Goal: Check status: Check status

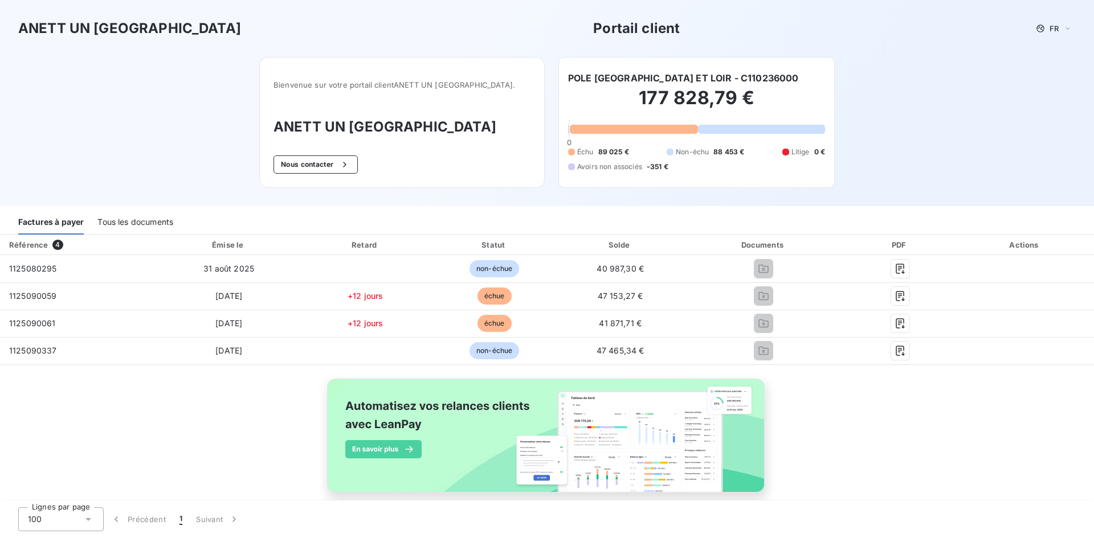
click at [134, 222] on div "Tous les documents" at bounding box center [135, 223] width 76 height 24
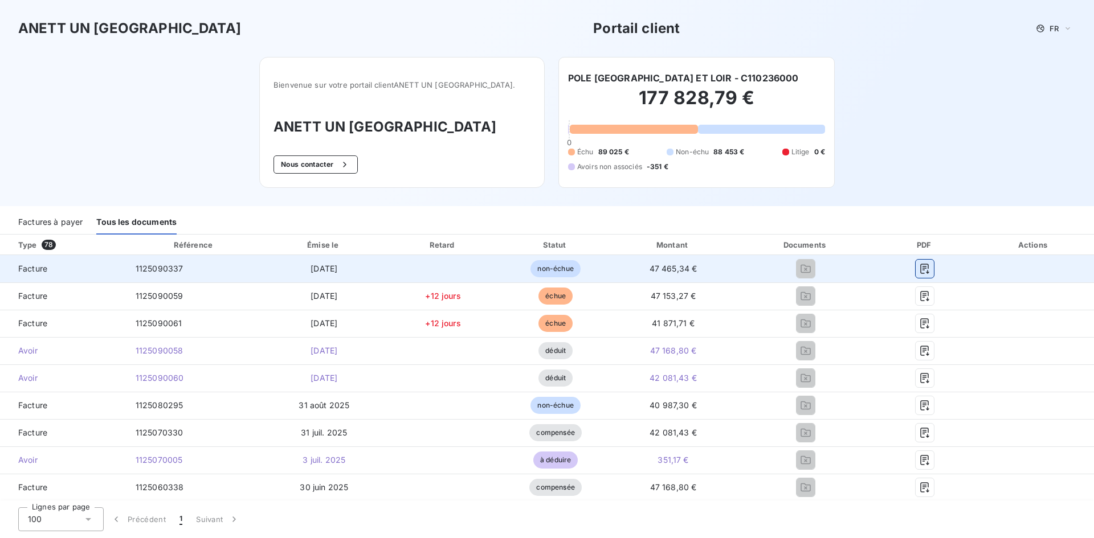
click at [919, 267] on icon "button" at bounding box center [924, 268] width 11 height 11
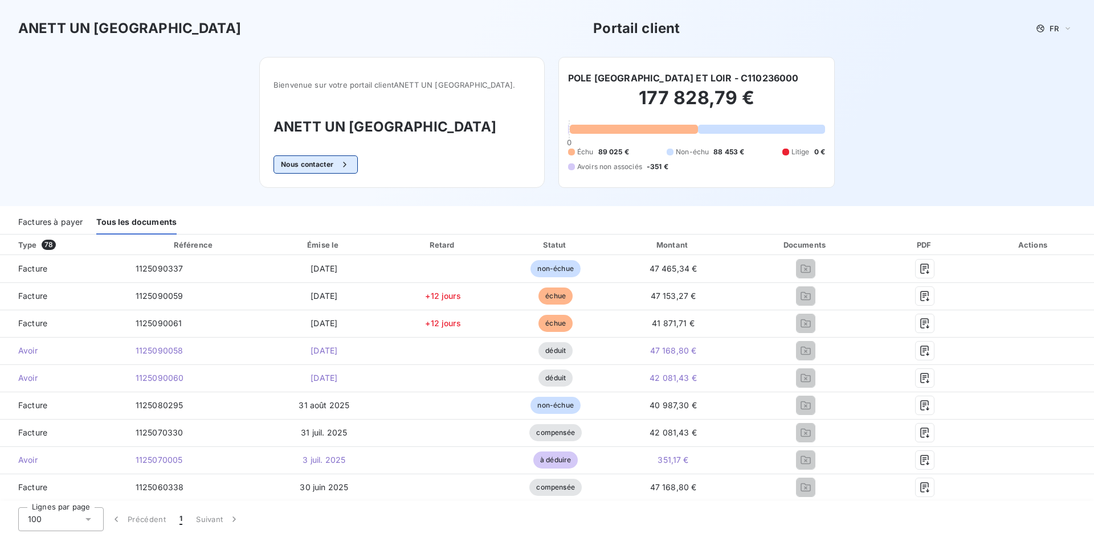
click at [345, 164] on div "button" at bounding box center [341, 164] width 17 height 11
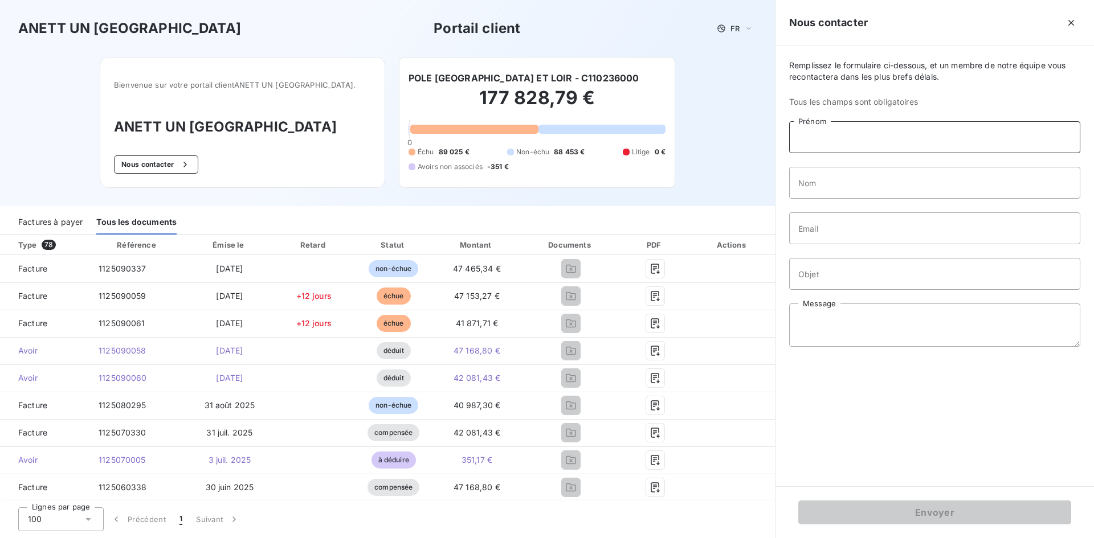
click at [927, 136] on input "Prénom" at bounding box center [934, 137] width 291 height 32
click at [916, 391] on div "Remplissez le formulaire ci-dessous, et un membre de notre équipe vous recontac…" at bounding box center [934, 266] width 318 height 440
click at [1071, 21] on icon "button" at bounding box center [1070, 22] width 11 height 11
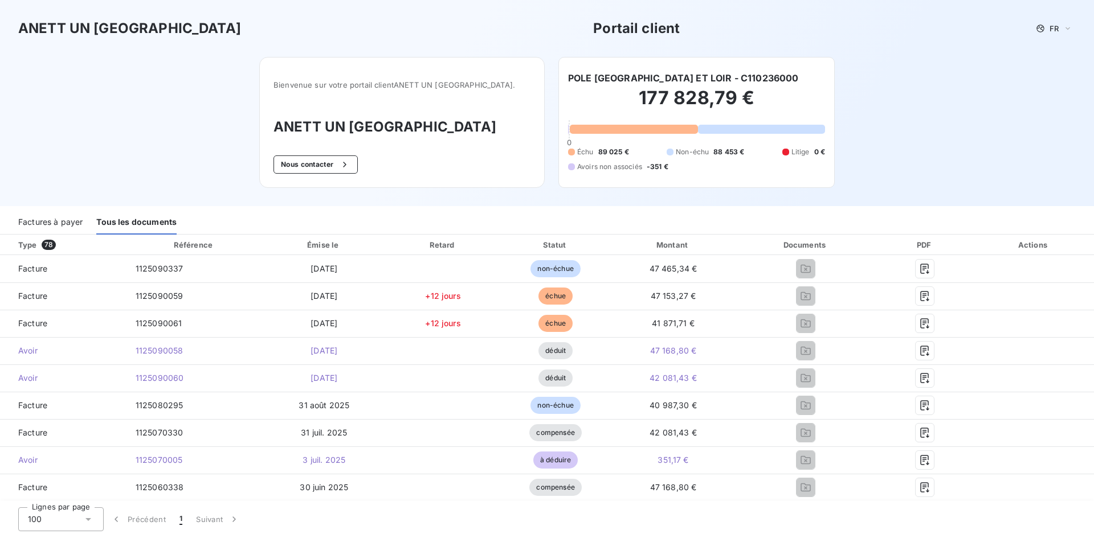
click at [50, 224] on div "Factures à payer" at bounding box center [50, 223] width 64 height 24
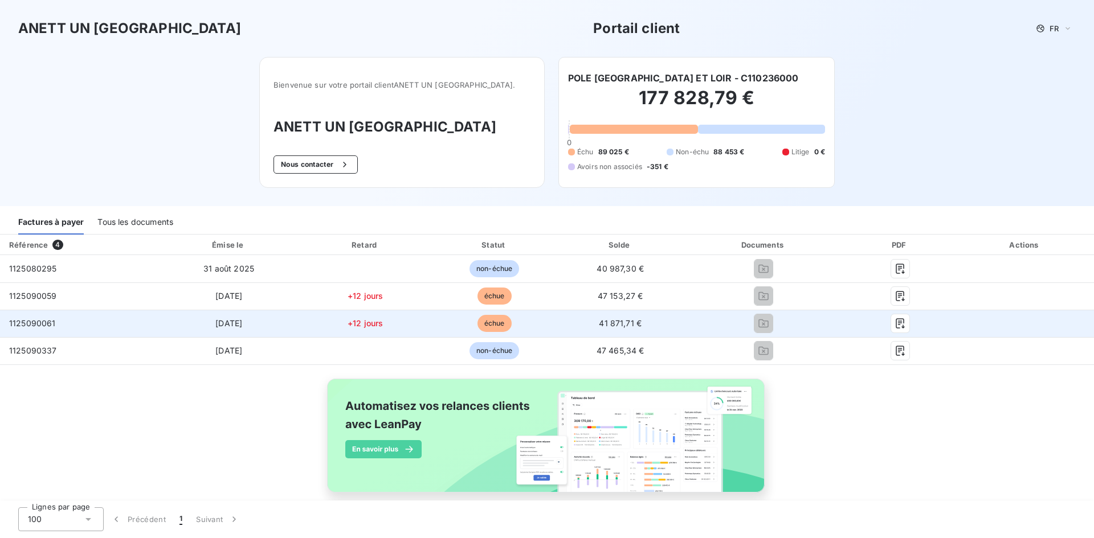
click at [365, 329] on td "+12 jours" at bounding box center [365, 323] width 130 height 27
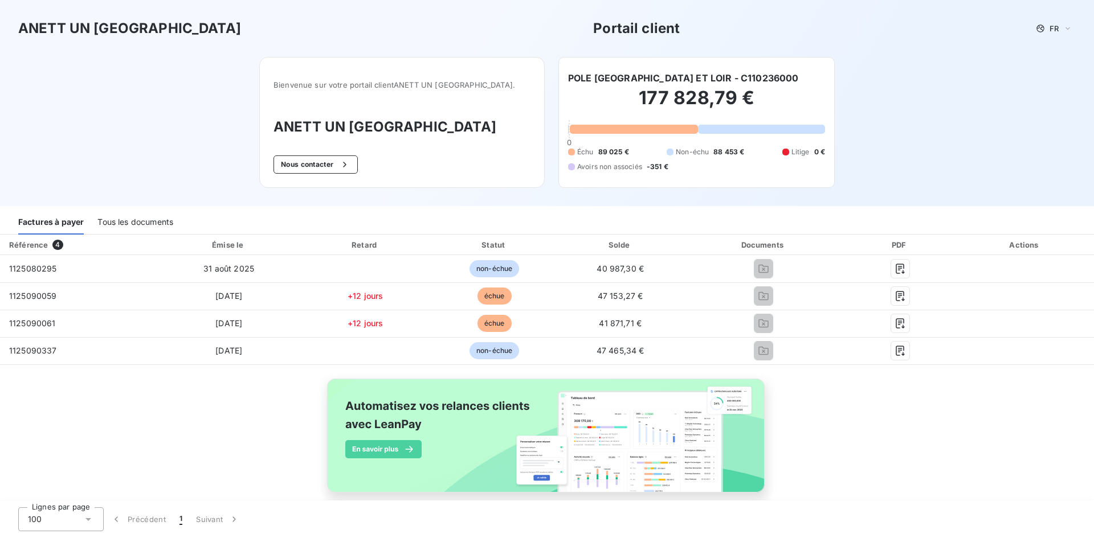
drag, startPoint x: 754, startPoint y: 267, endPoint x: 178, endPoint y: 478, distance: 613.0
click at [178, 478] on div "Référence 4 Émise le Retard Statut Solde Documents PDF Actions 1125080295 31 ao…" at bounding box center [547, 377] width 1094 height 284
